Goal: Check status

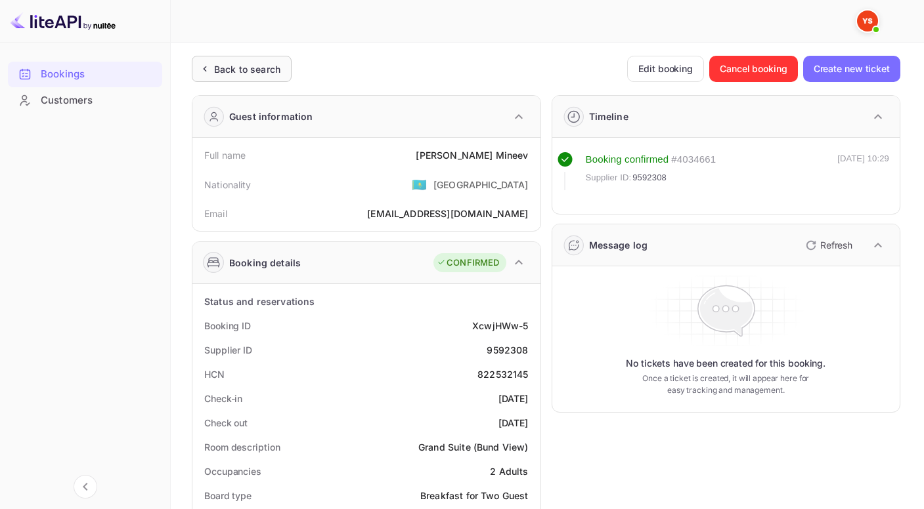
click at [221, 65] on div "Back to search" at bounding box center [247, 69] width 66 height 14
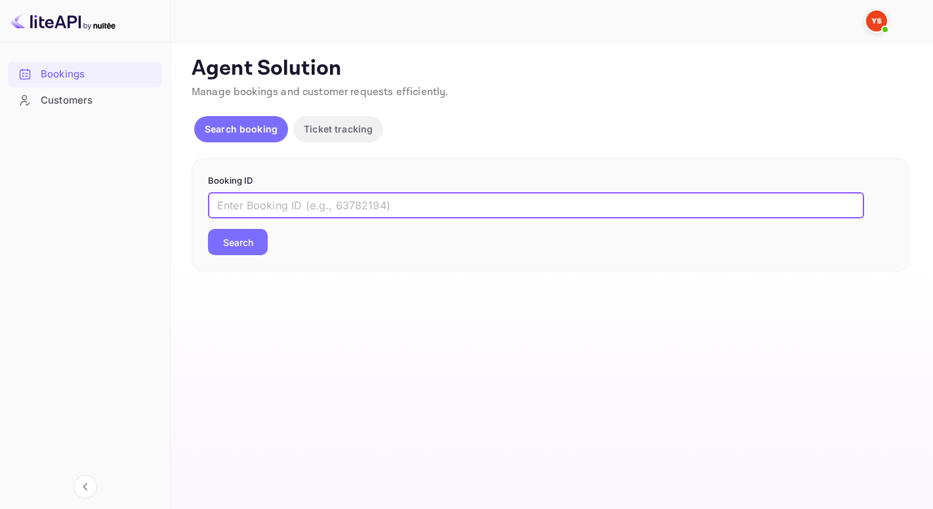
click at [303, 200] on input "text" at bounding box center [536, 205] width 656 height 26
paste input "9679027"
type input "9679027"
click at [208, 229] on button "Search" at bounding box center [238, 242] width 60 height 26
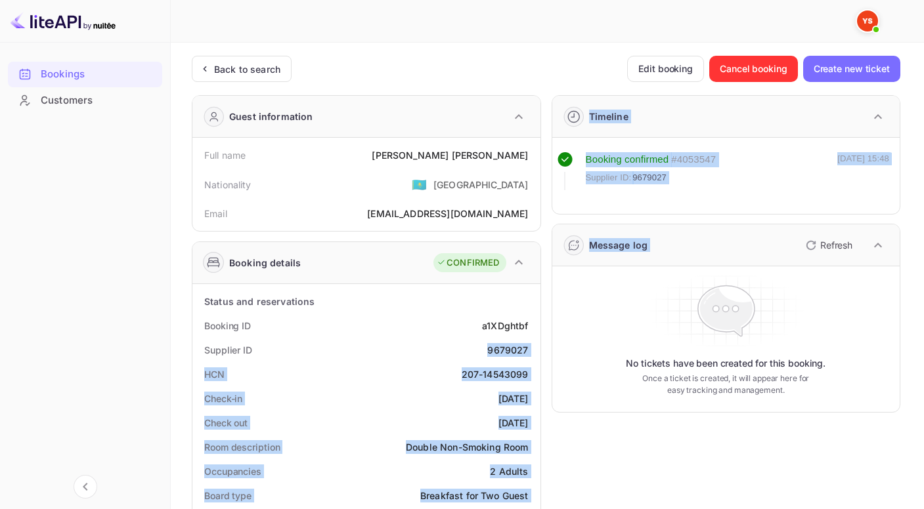
drag, startPoint x: 483, startPoint y: 349, endPoint x: 559, endPoint y: 349, distance: 76.1
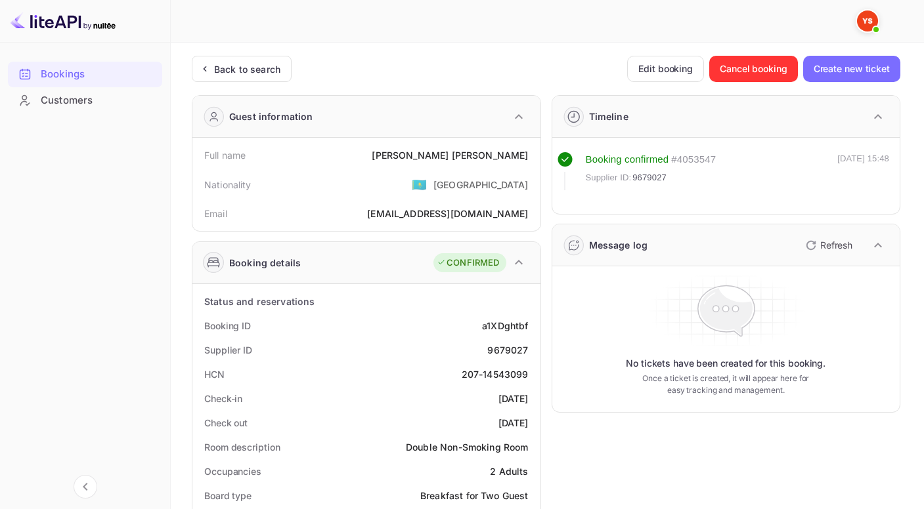
drag, startPoint x: 464, startPoint y: 368, endPoint x: 464, endPoint y: 357, distance: 10.5
click at [463, 368] on div "207-14543099" at bounding box center [494, 375] width 67 height 14
drag, startPoint x: 477, startPoint y: 350, endPoint x: 530, endPoint y: 346, distance: 53.3
click at [530, 346] on div "Supplier ID 9679027" at bounding box center [366, 350] width 337 height 24
copy div "9679027"
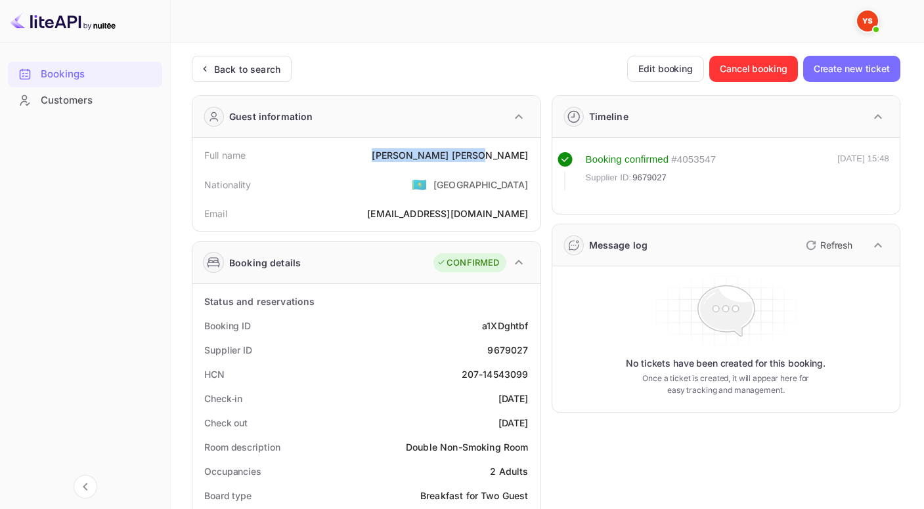
drag, startPoint x: 444, startPoint y: 157, endPoint x: 538, endPoint y: 163, distance: 94.7
click at [538, 163] on div "Full name [PERSON_NAME] Nationality 🇰🇿 [DEMOGRAPHIC_DATA] Email [EMAIL_ADDRESS]…" at bounding box center [366, 184] width 348 height 93
copy div "[PERSON_NAME]"
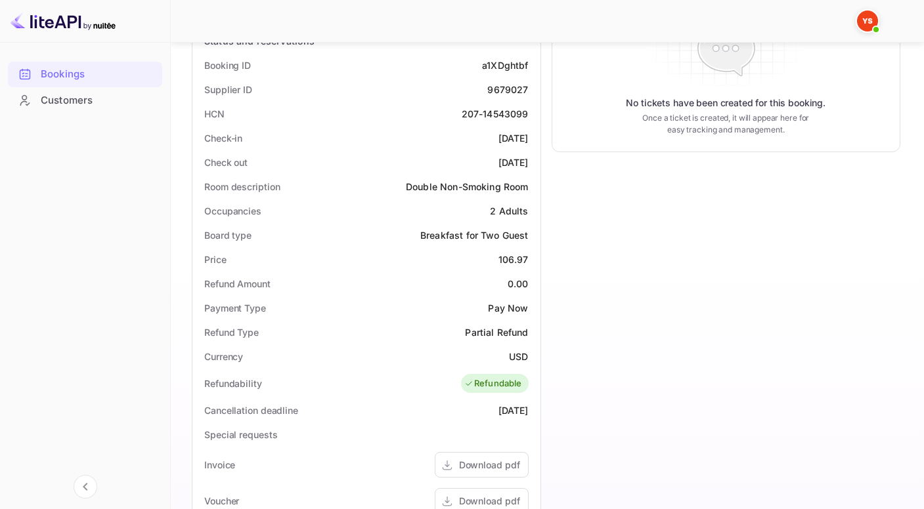
scroll to position [262, 0]
click at [532, 257] on div "Price 106.97" at bounding box center [366, 258] width 337 height 24
copy div "106.97"
